Goal: Register for event/course

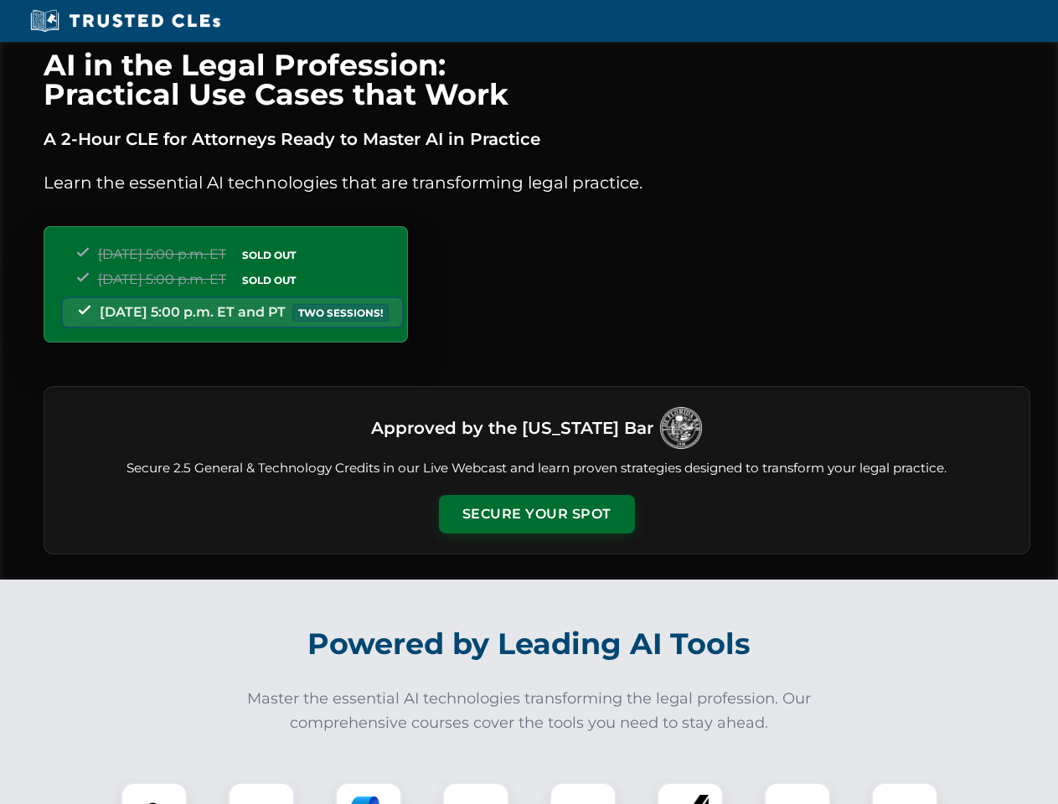
click at [536, 514] on button "Secure Your Spot" at bounding box center [537, 514] width 196 height 39
click at [154, 793] on img at bounding box center [154, 816] width 49 height 49
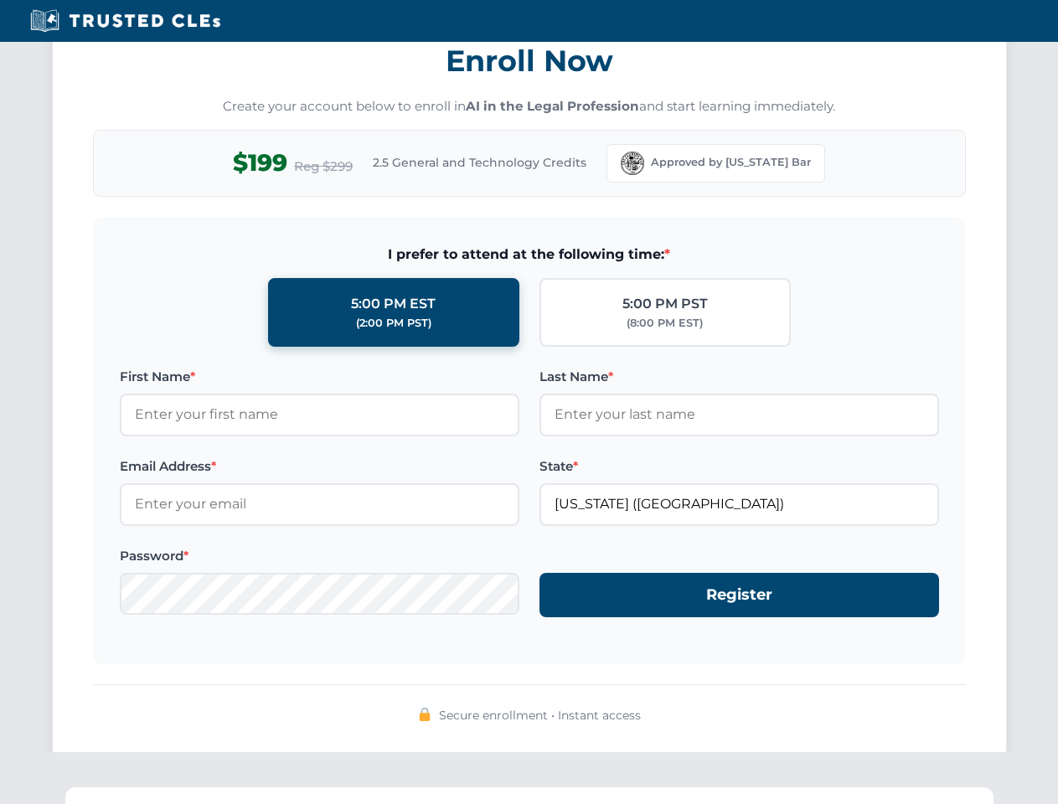
scroll to position [1645, 0]
